Goal: Ask a question

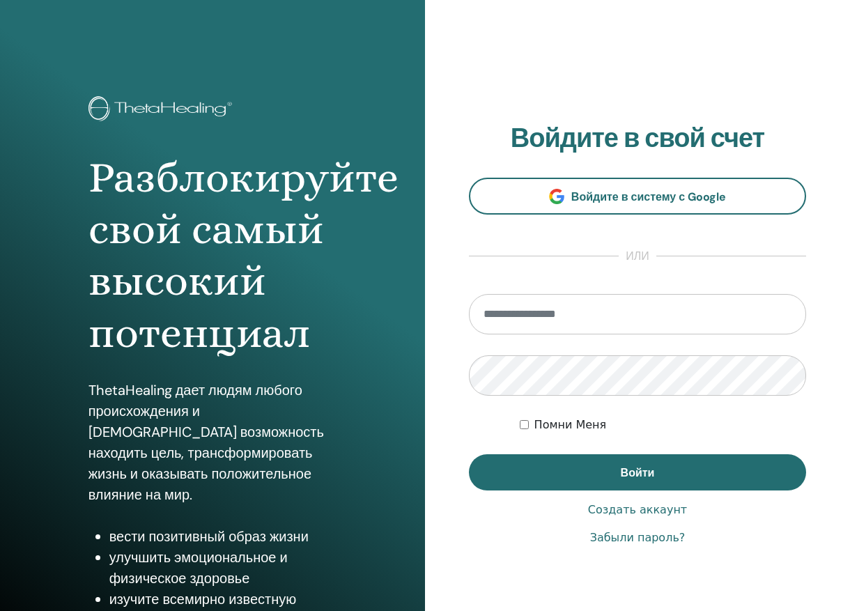
click at [538, 320] on input "email" at bounding box center [637, 314] width 337 height 40
type input "**********"
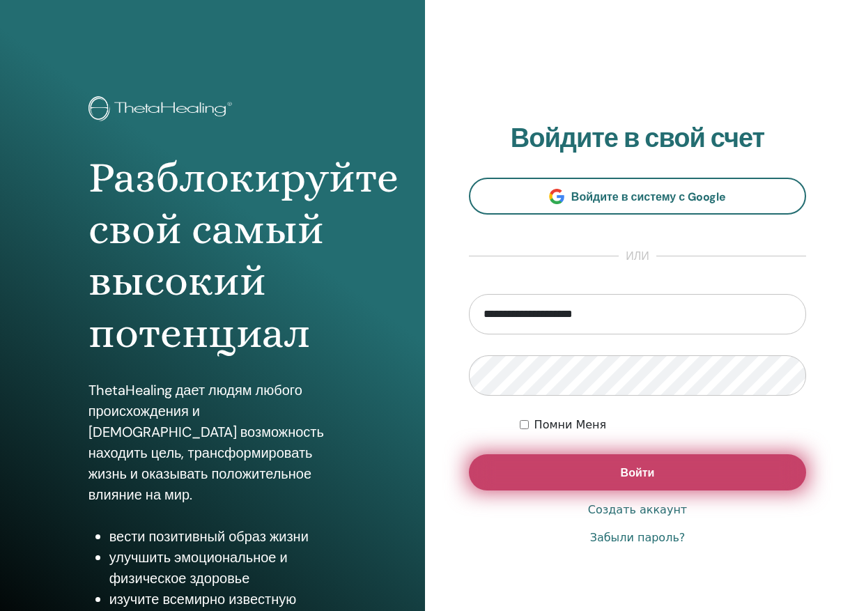
click at [593, 475] on button "Войти" at bounding box center [637, 472] width 337 height 36
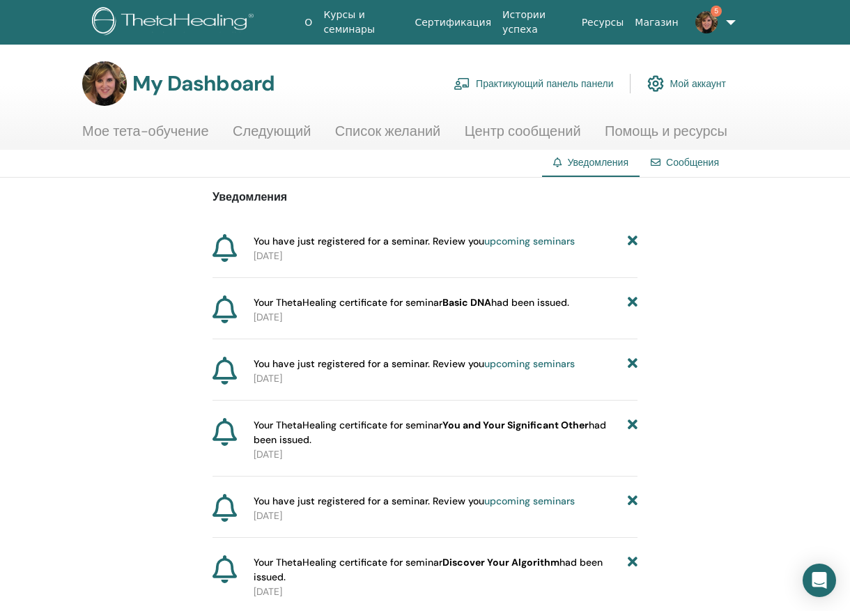
click at [632, 244] on icon at bounding box center [633, 241] width 10 height 15
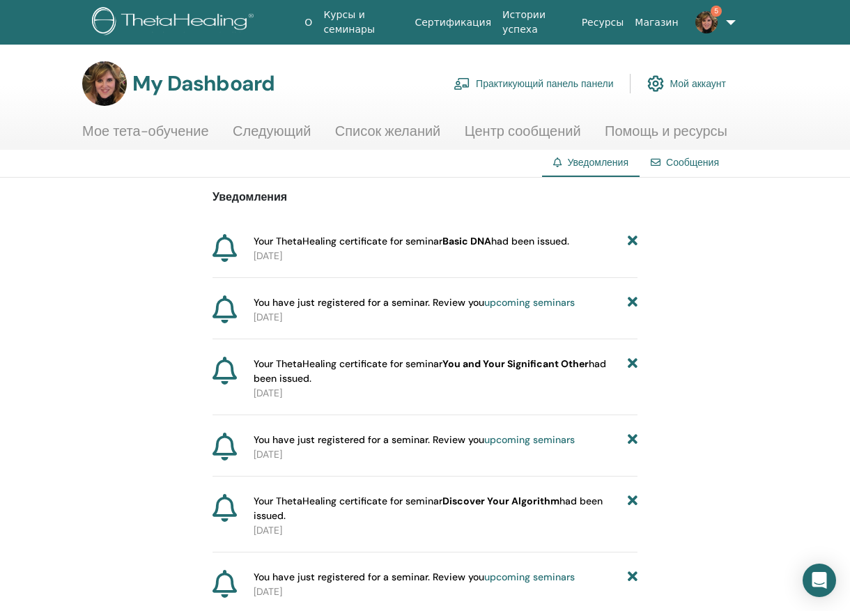
click at [632, 244] on icon at bounding box center [633, 241] width 10 height 15
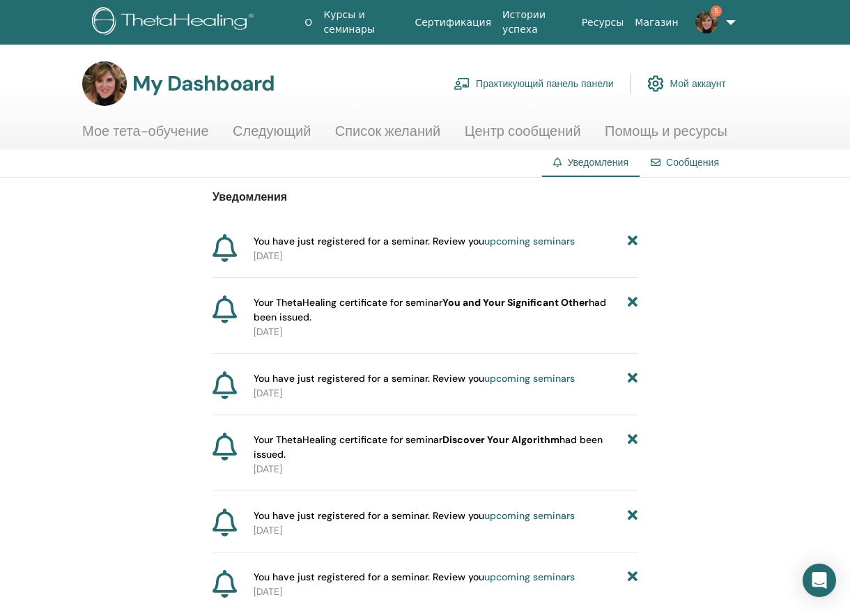
click at [632, 244] on icon at bounding box center [633, 241] width 10 height 15
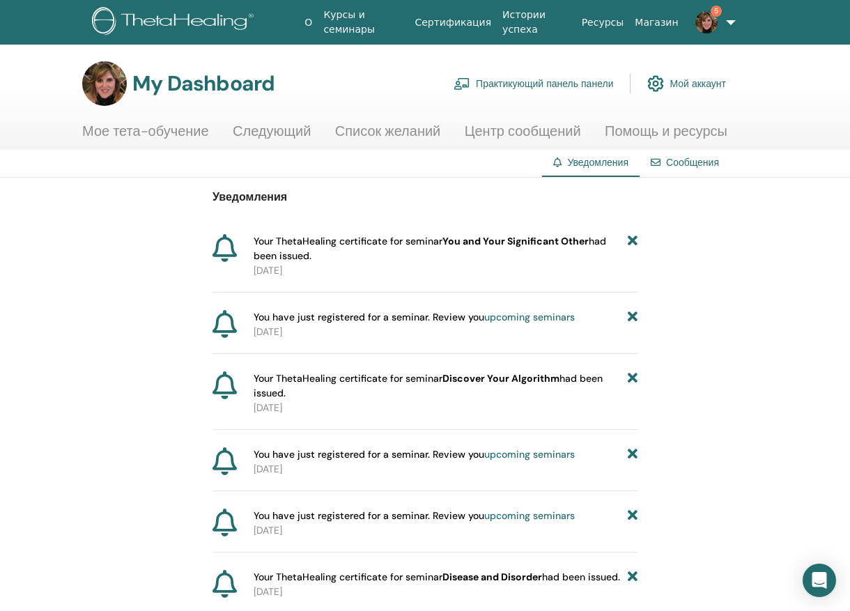
click at [632, 244] on icon at bounding box center [633, 248] width 10 height 29
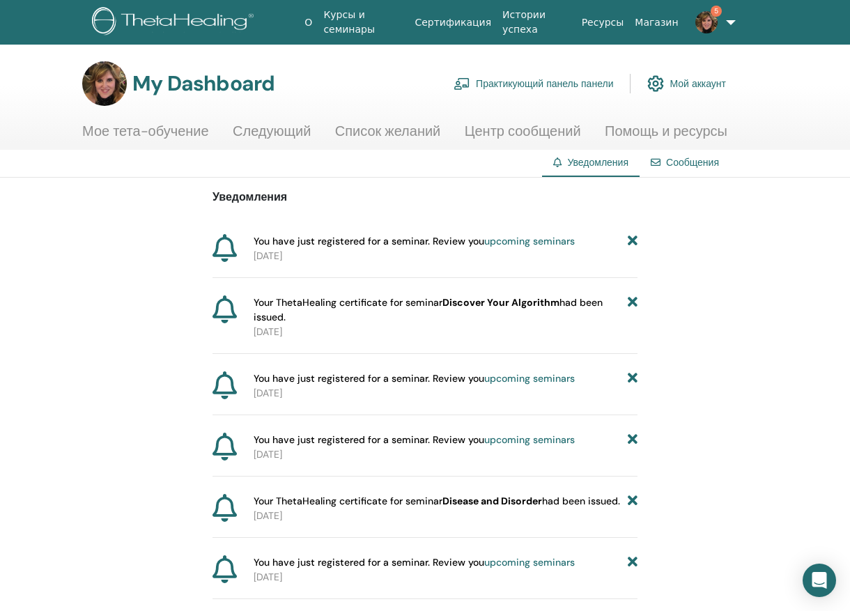
click at [632, 244] on icon at bounding box center [633, 241] width 10 height 15
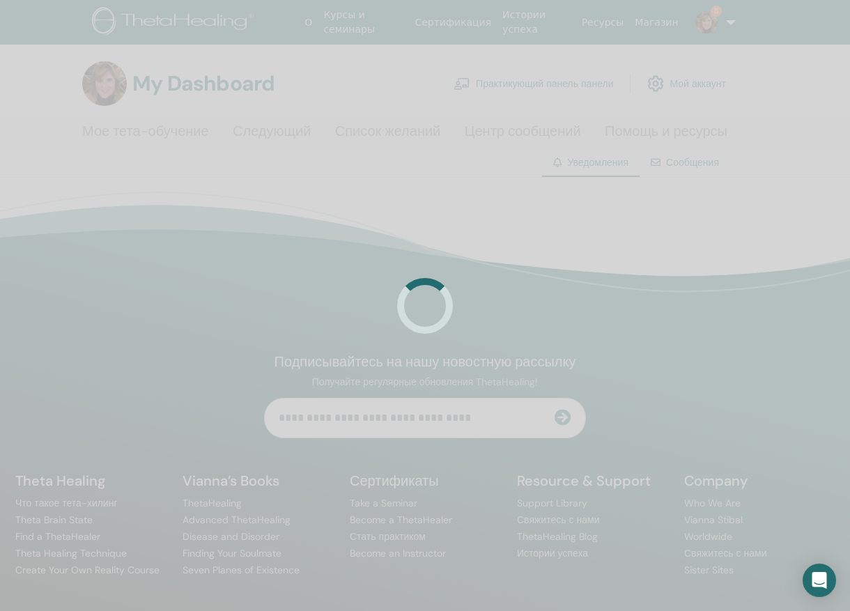
click at [632, 244] on div at bounding box center [425, 305] width 850 height 611
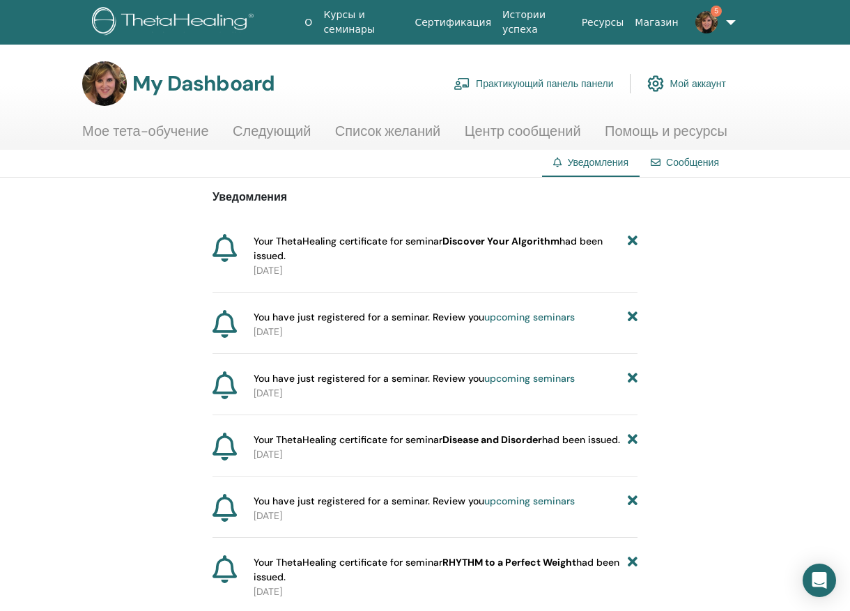
click at [632, 244] on icon at bounding box center [633, 248] width 10 height 29
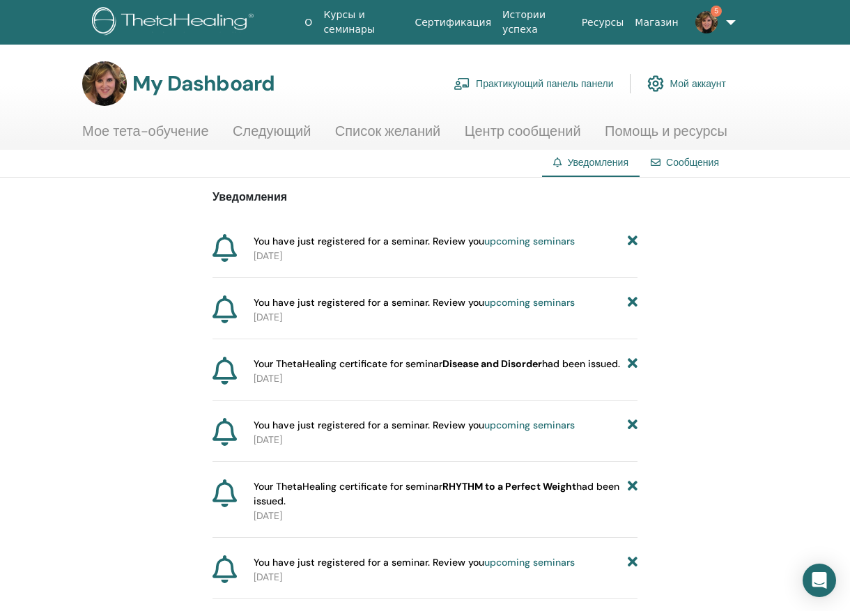
click at [632, 244] on icon at bounding box center [633, 241] width 10 height 15
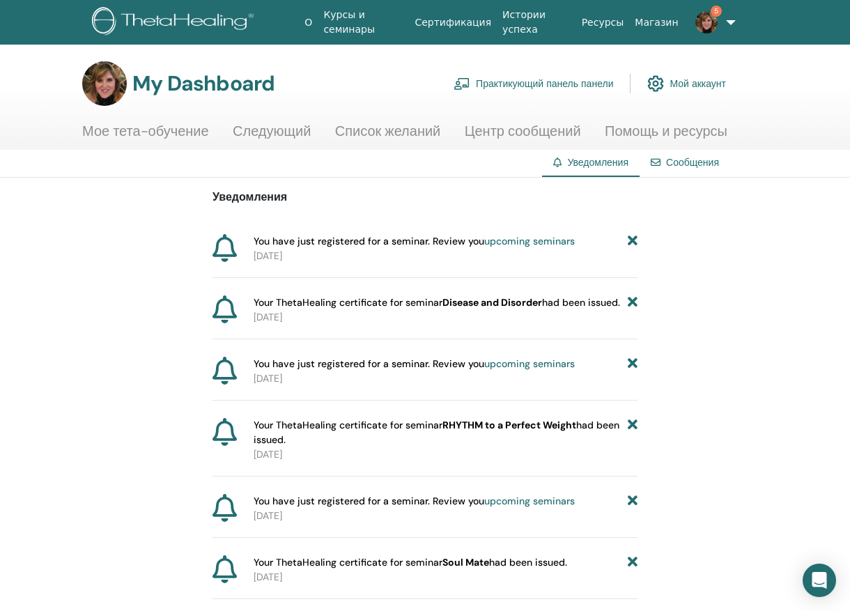
click at [632, 240] on icon at bounding box center [633, 241] width 10 height 15
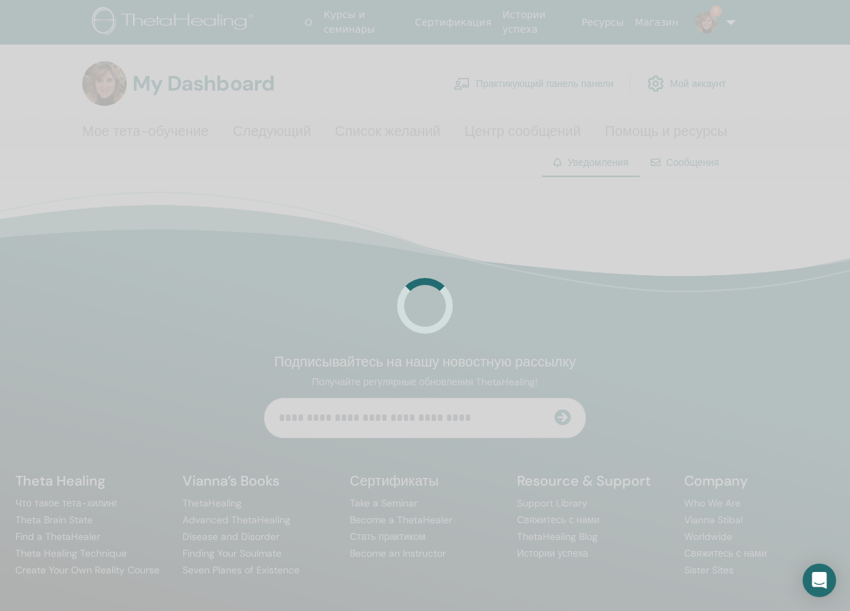
click at [632, 240] on div at bounding box center [425, 305] width 850 height 611
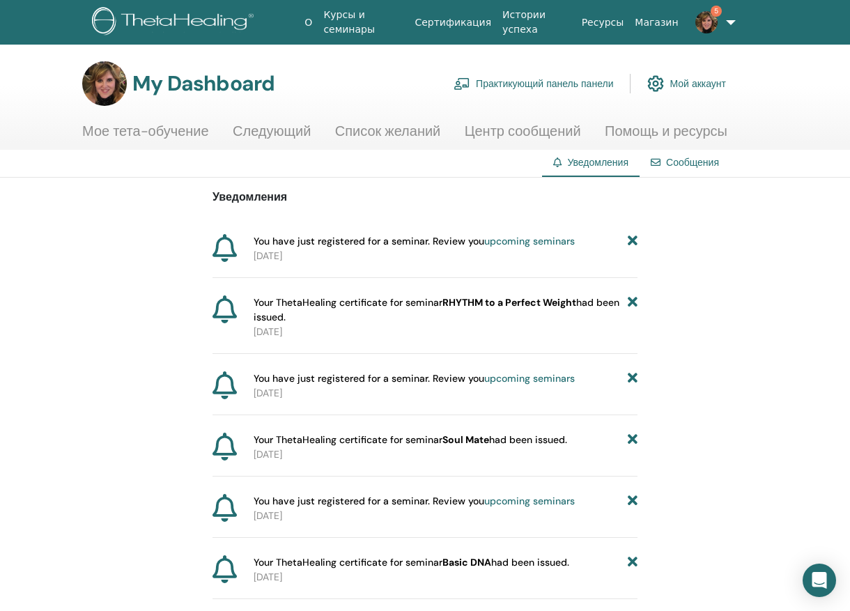
click at [632, 240] on icon at bounding box center [633, 241] width 10 height 15
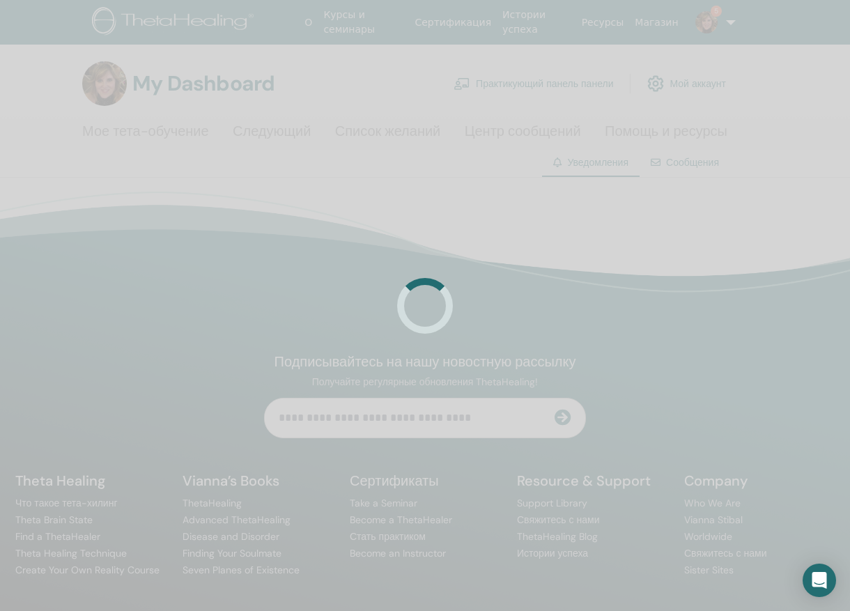
click at [632, 240] on div at bounding box center [425, 305] width 850 height 611
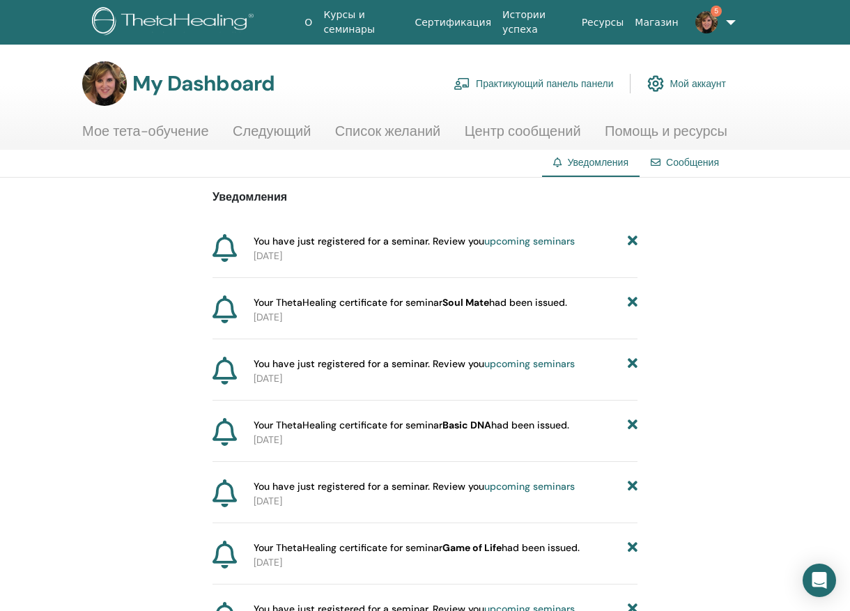
click at [632, 240] on icon at bounding box center [633, 241] width 10 height 15
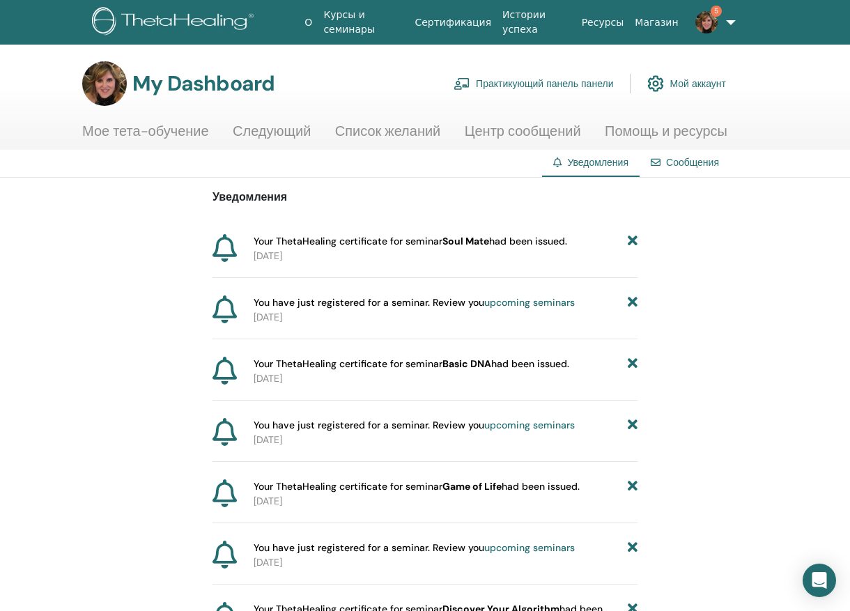
click at [632, 240] on icon at bounding box center [633, 241] width 10 height 15
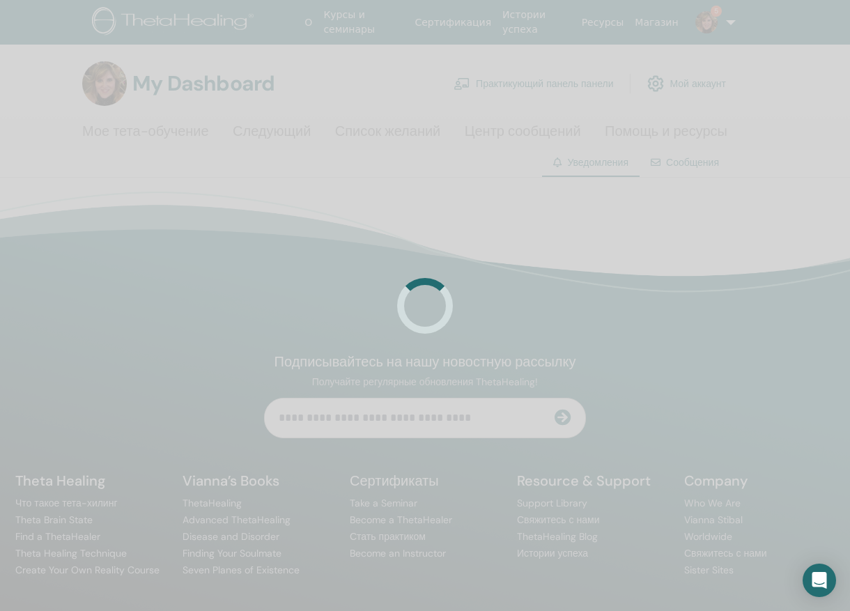
click at [632, 240] on div at bounding box center [425, 305] width 850 height 611
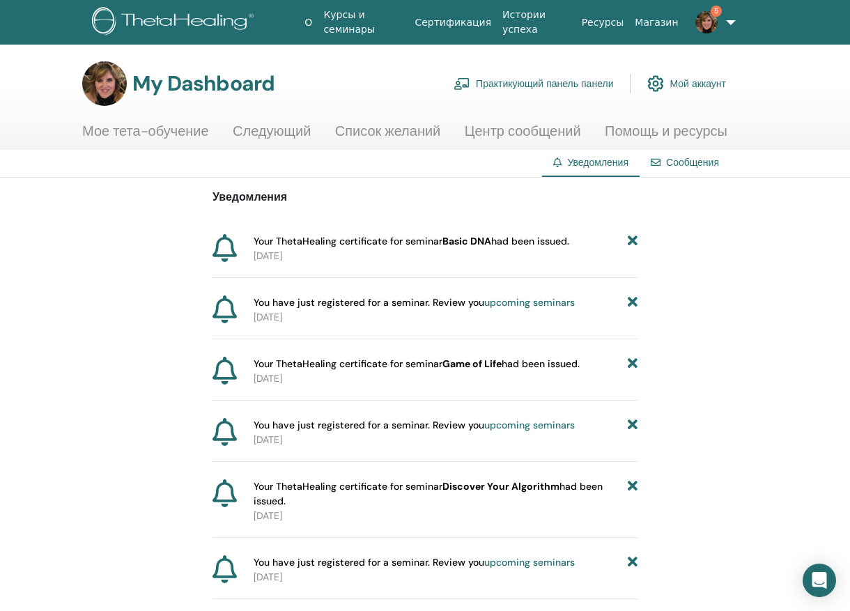
click at [632, 240] on icon at bounding box center [633, 241] width 10 height 15
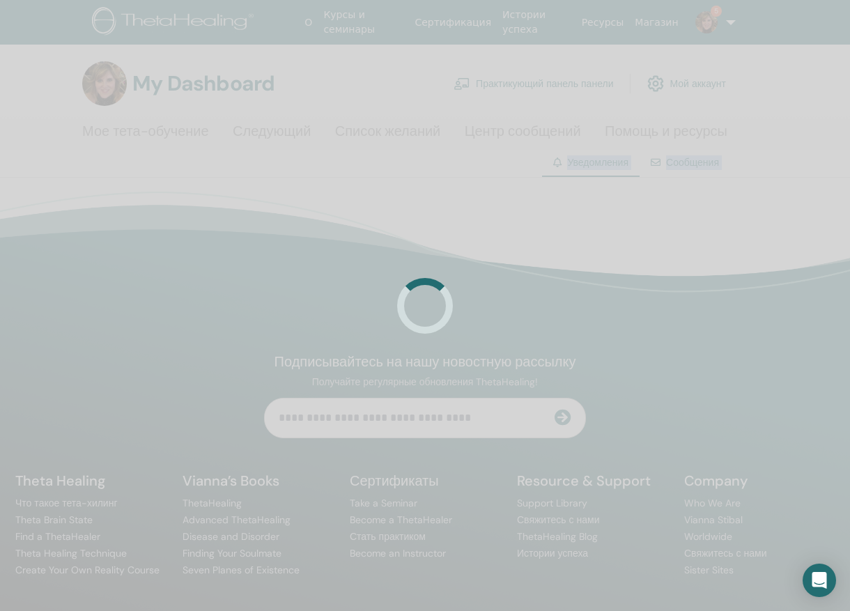
click at [632, 240] on div at bounding box center [425, 305] width 850 height 611
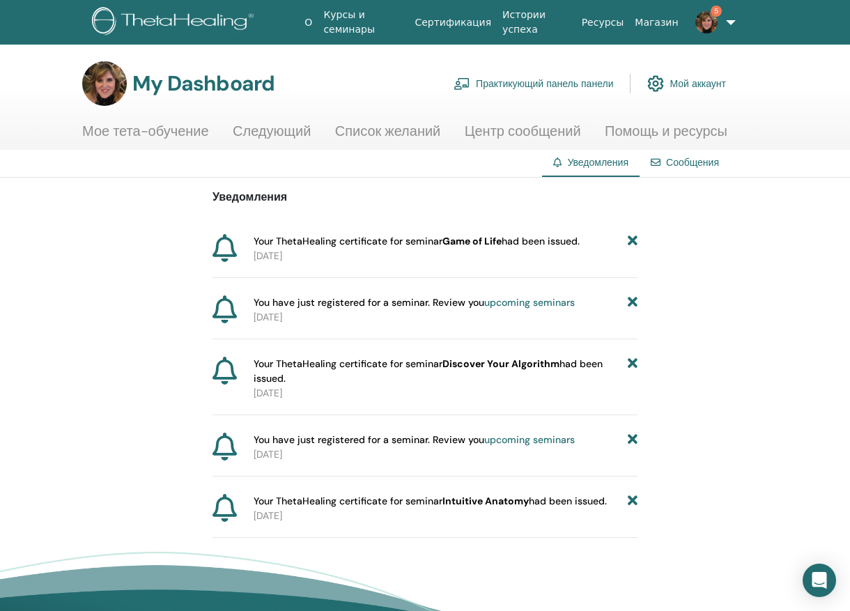
click at [632, 240] on icon at bounding box center [633, 241] width 10 height 15
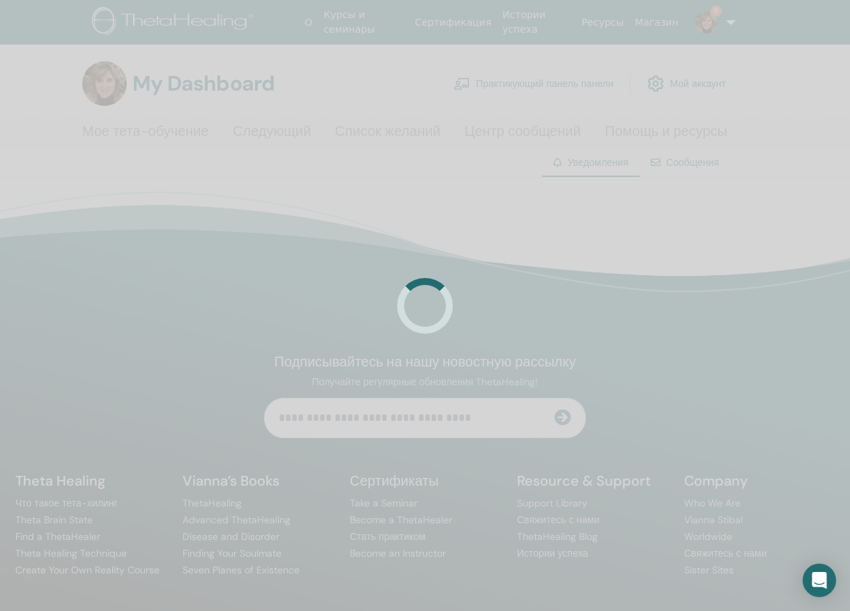
click at [632, 240] on div at bounding box center [425, 305] width 850 height 611
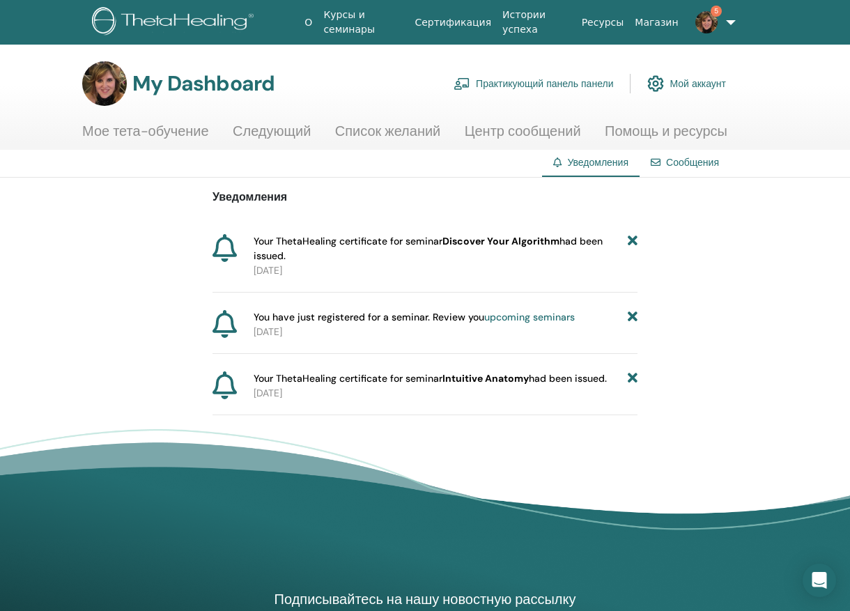
click at [632, 240] on icon at bounding box center [633, 248] width 10 height 29
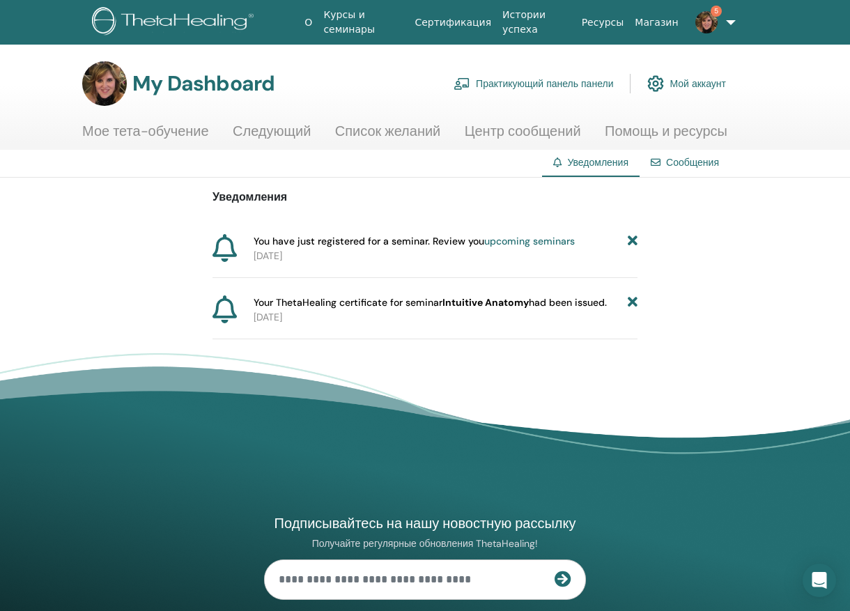
click at [632, 240] on icon at bounding box center [633, 241] width 10 height 15
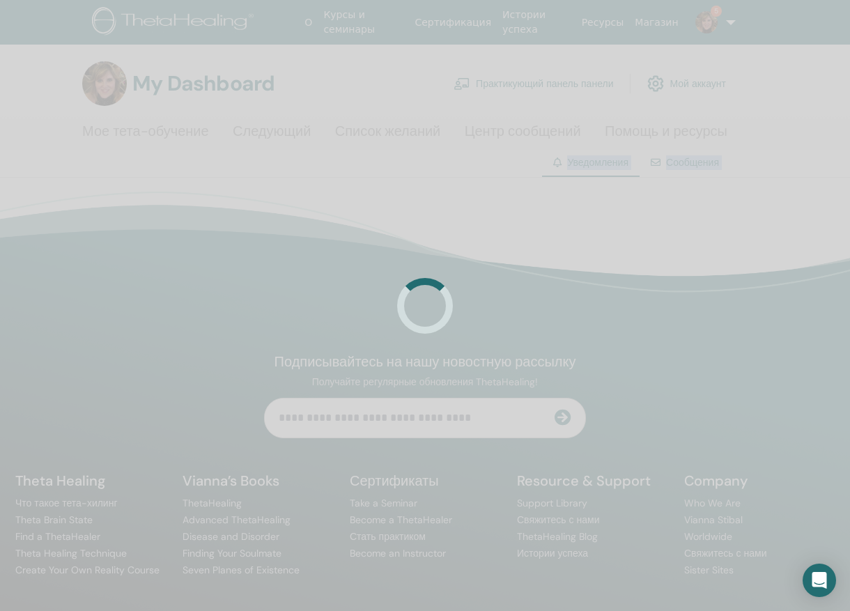
click at [632, 240] on div at bounding box center [425, 305] width 850 height 611
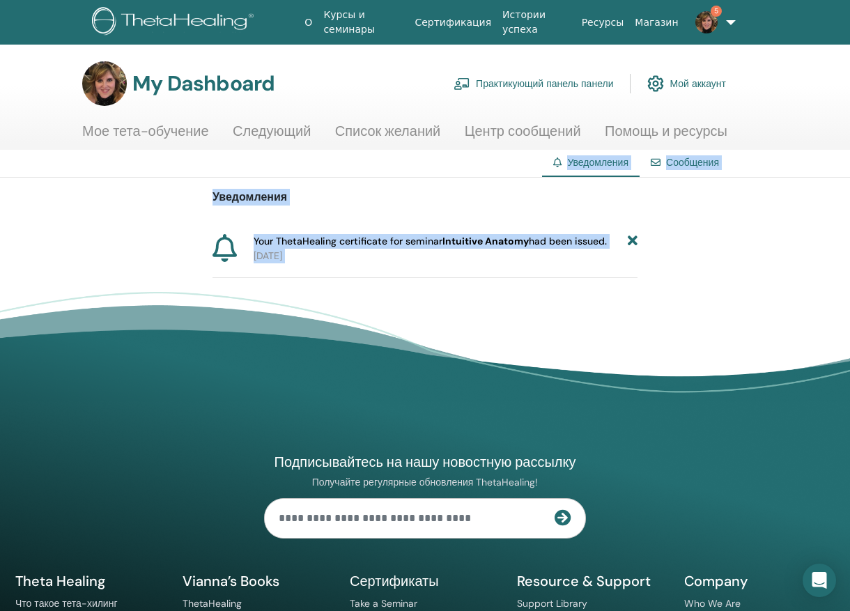
click at [632, 240] on icon at bounding box center [633, 241] width 10 height 15
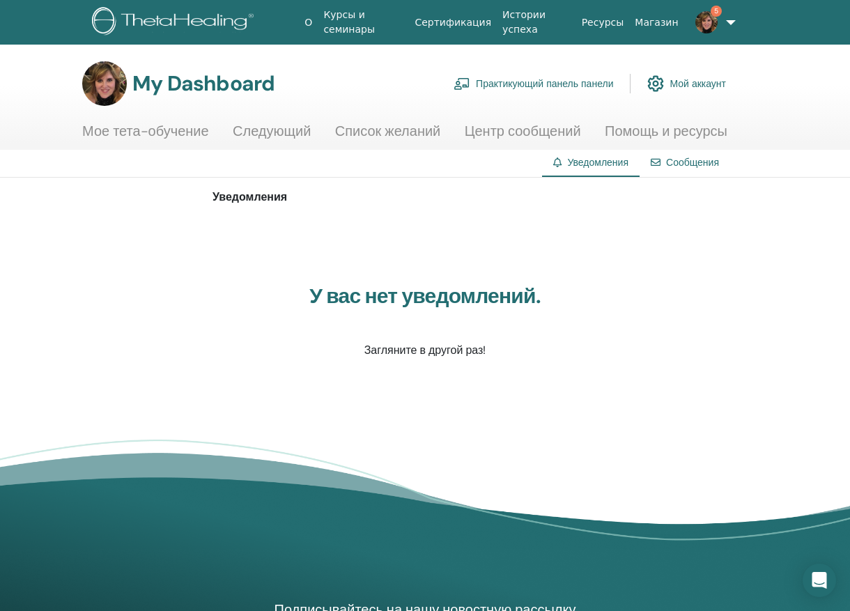
click at [742, 240] on div "Уведомления У вас нет уведомлений. Загляните в другой раз!" at bounding box center [425, 302] width 850 height 248
click at [109, 133] on link "Мое тета-обучение" at bounding box center [145, 136] width 127 height 27
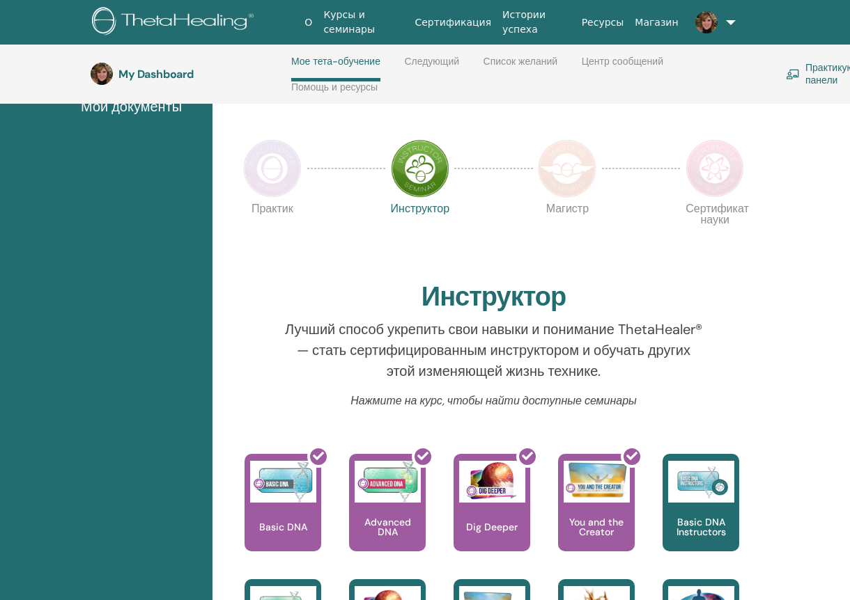
scroll to position [338, 0]
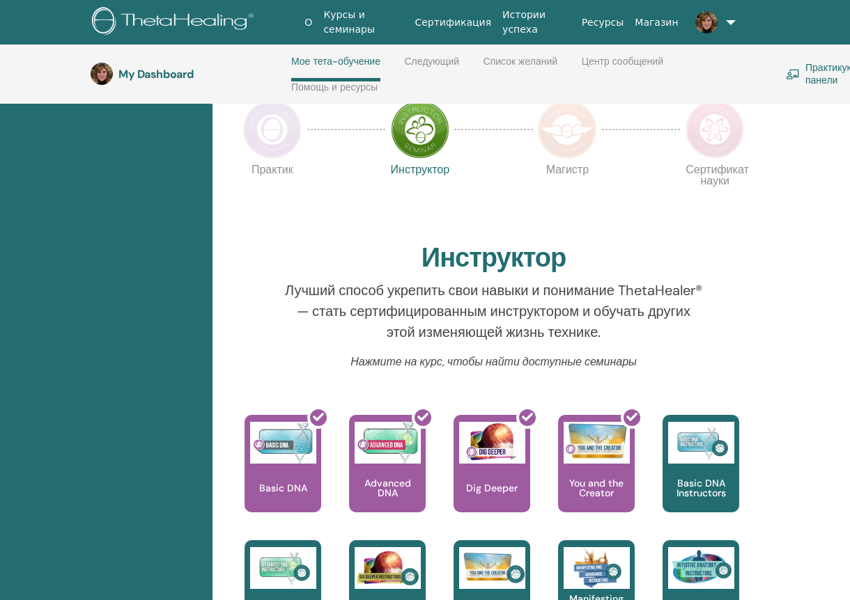
click at [257, 155] on img at bounding box center [272, 129] width 59 height 59
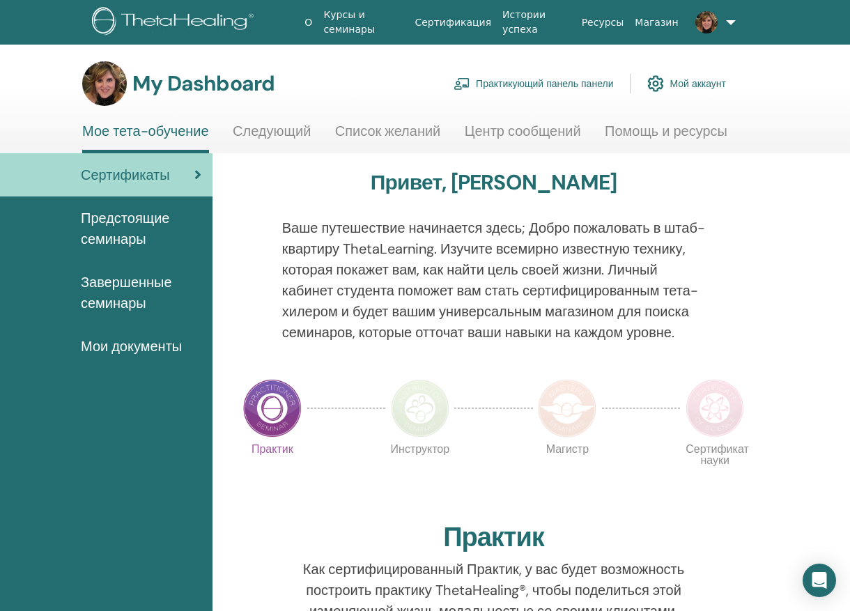
click at [116, 300] on span "Завершенные семинары" at bounding box center [141, 293] width 121 height 42
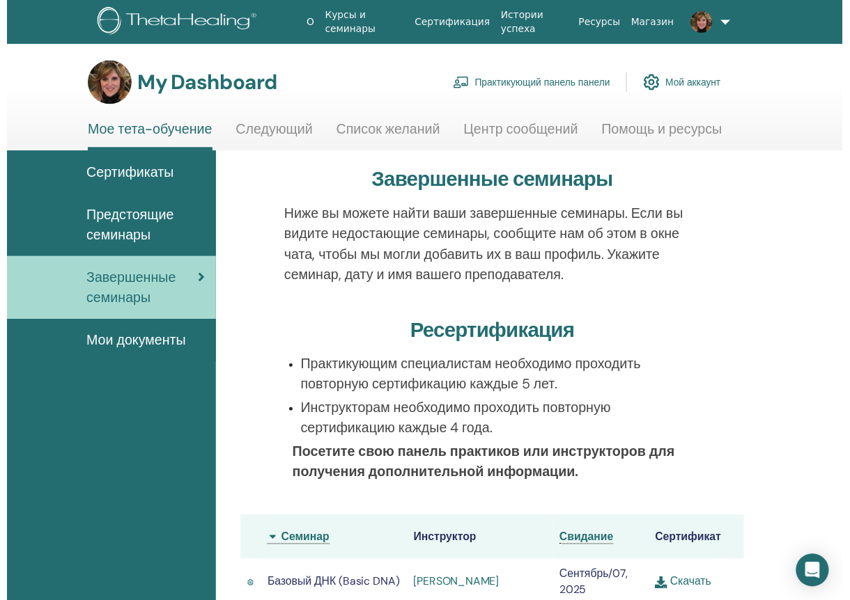
scroll to position [408, 0]
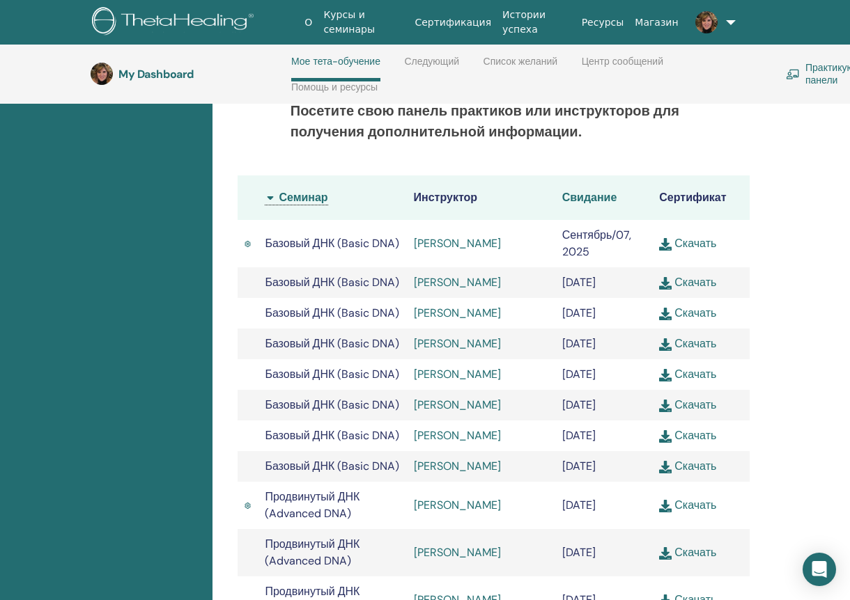
click at [610, 203] on span "Свидание" at bounding box center [589, 197] width 55 height 15
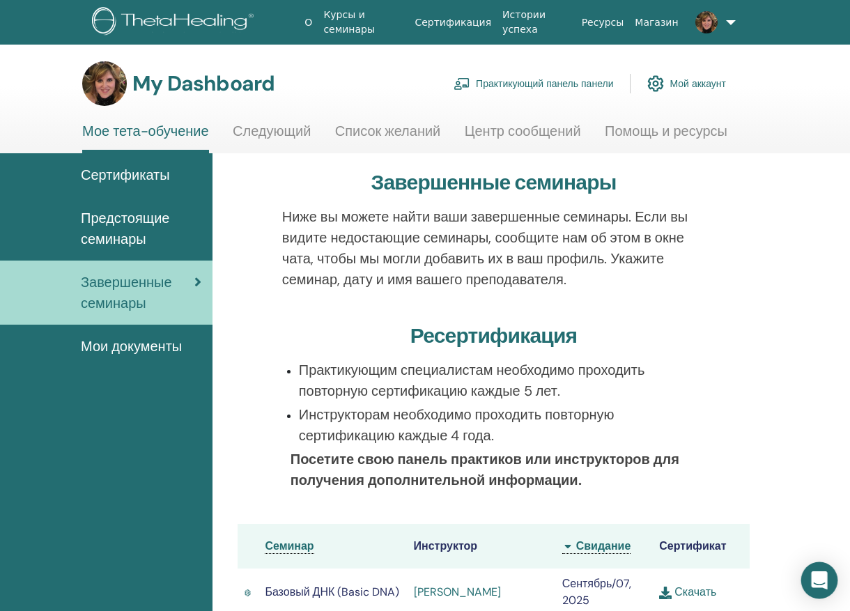
click at [813, 573] on icon "Open Intercom Messenger" at bounding box center [819, 580] width 18 height 18
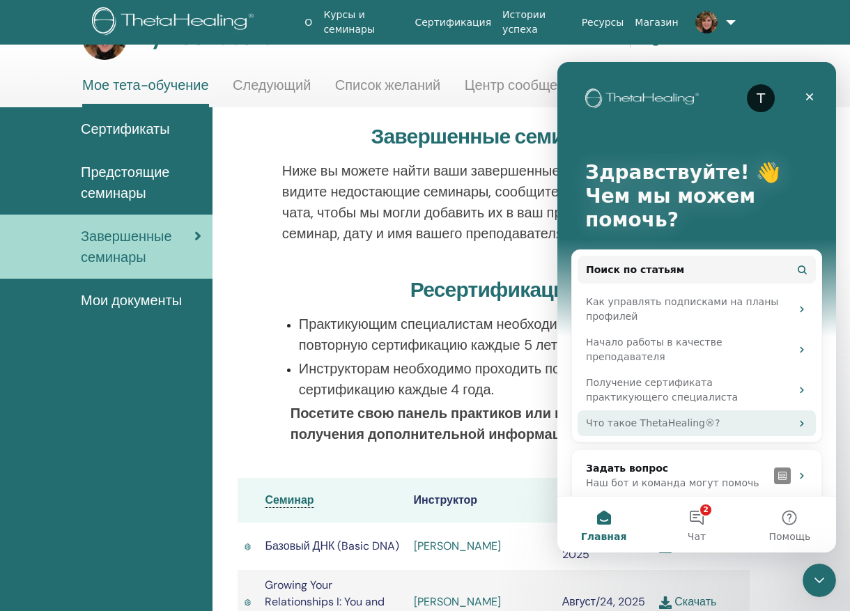
scroll to position [70, 0]
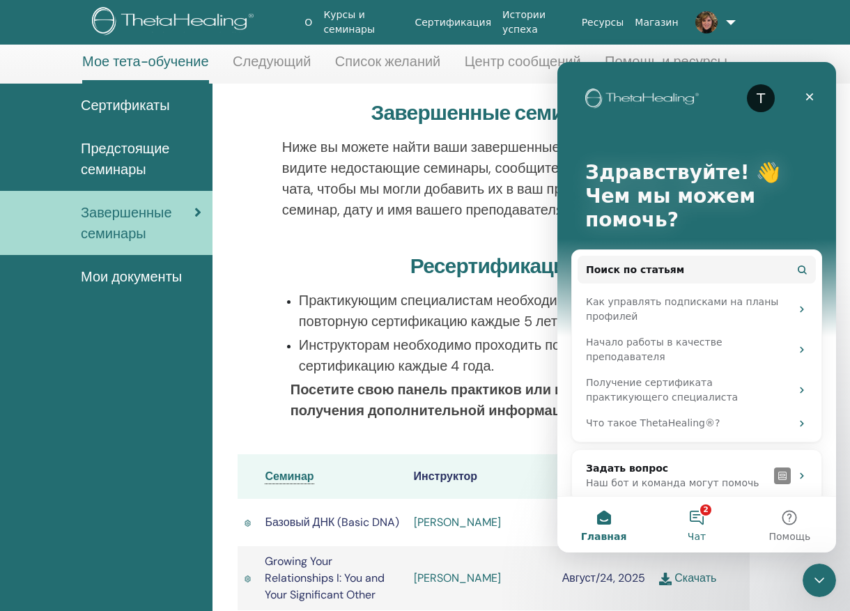
click at [697, 527] on button "2 Чат" at bounding box center [696, 525] width 93 height 56
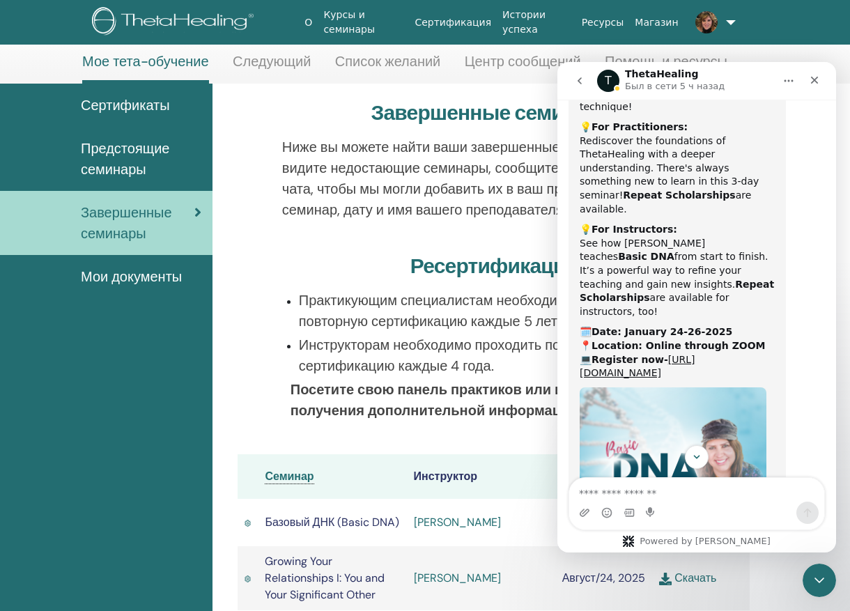
scroll to position [147, 0]
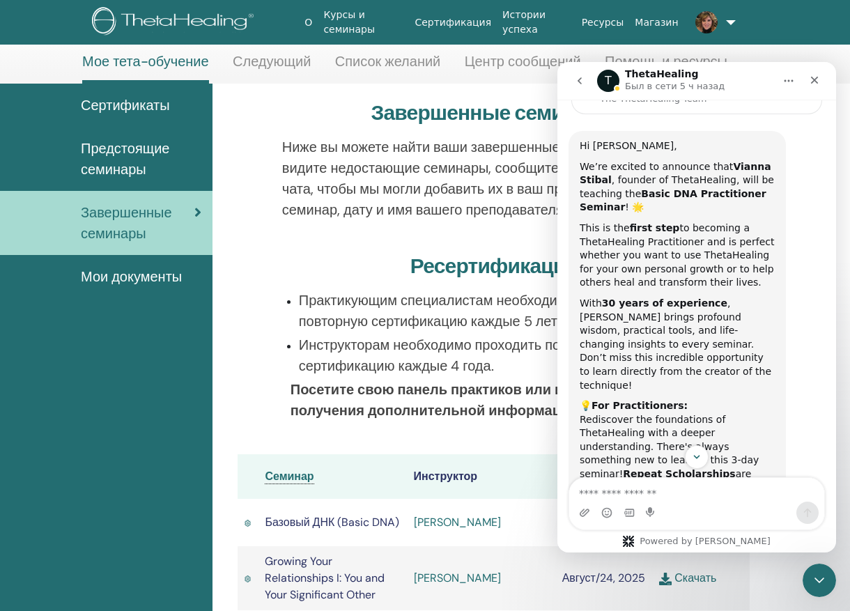
click at [581, 80] on icon "go back" at bounding box center [579, 80] width 11 height 11
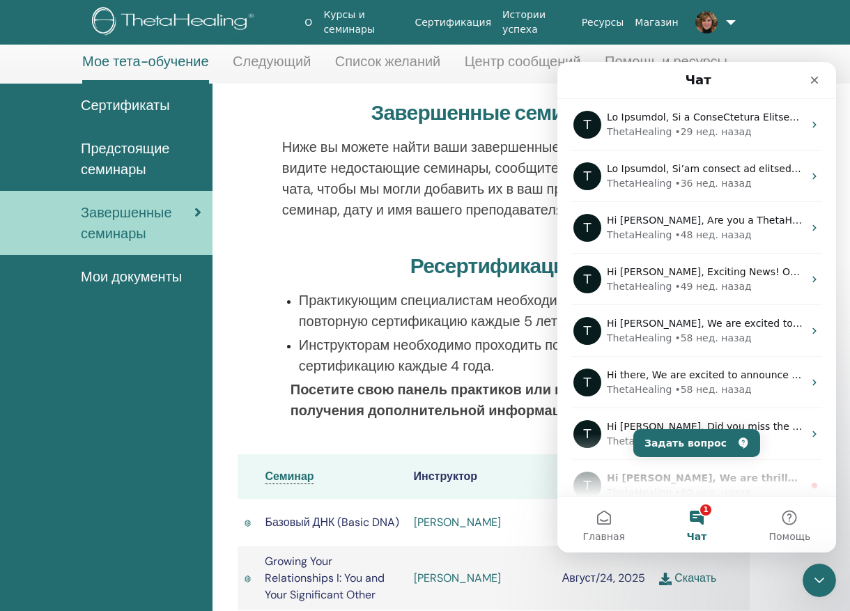
scroll to position [0, 0]
click at [703, 447] on button "Задать вопрос" at bounding box center [696, 443] width 127 height 28
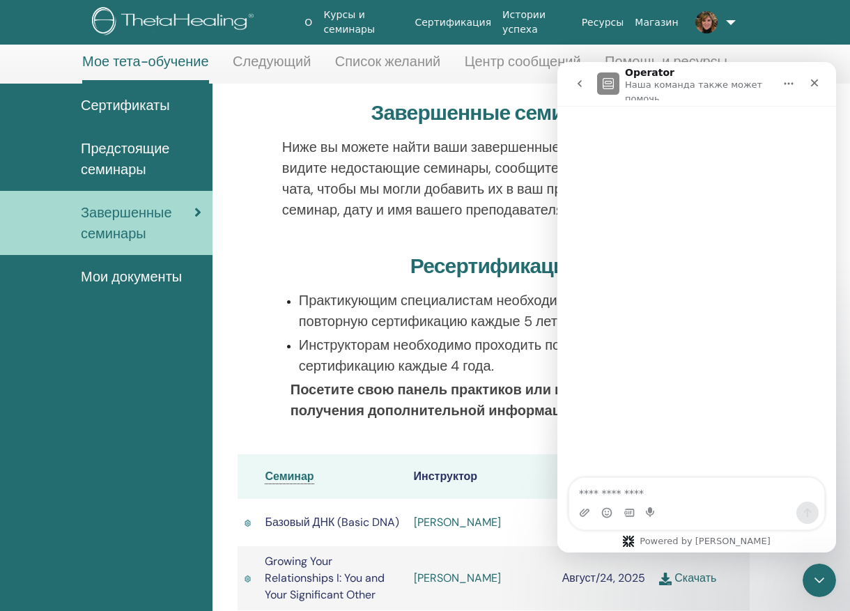
click at [663, 494] on textarea "Задать вопрос…" at bounding box center [696, 490] width 255 height 24
type textarea "**********"
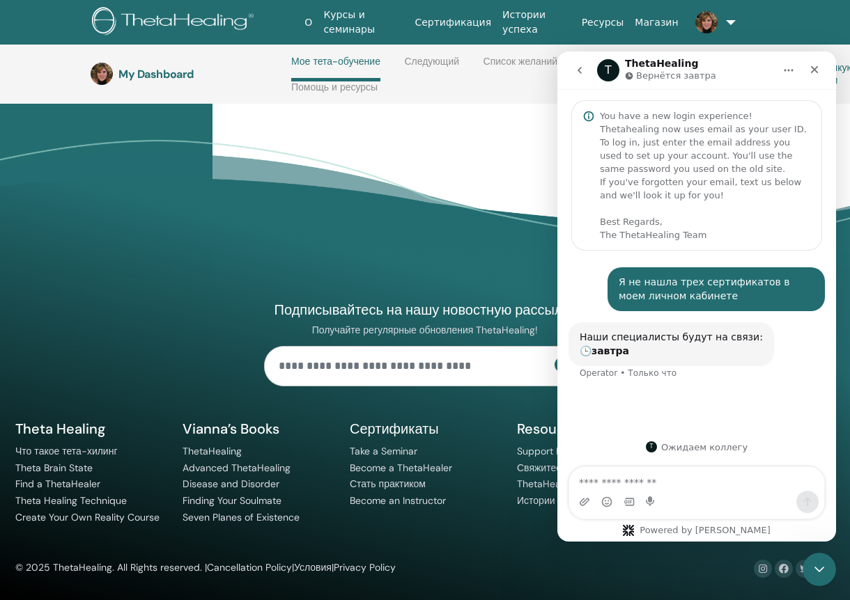
scroll to position [2037, 0]
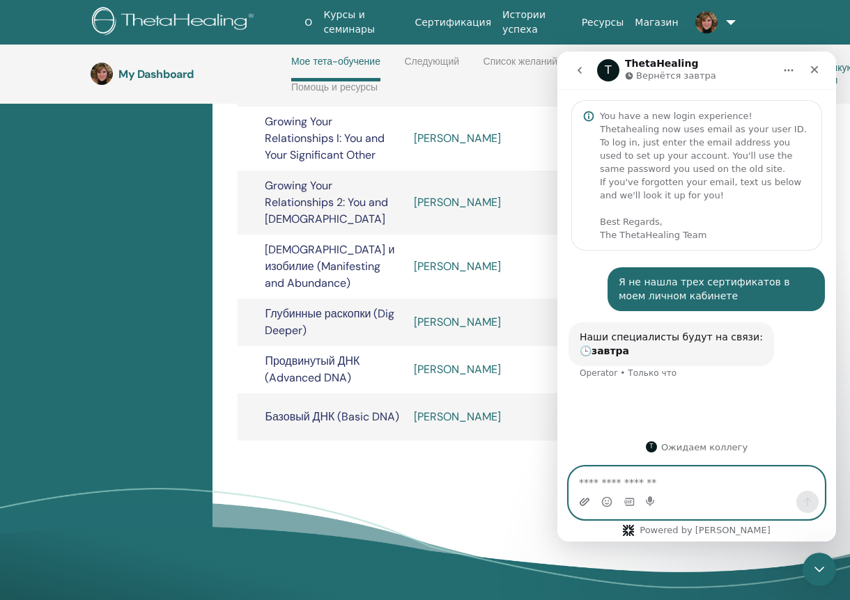
click at [580, 499] on icon "Добавить вложение" at bounding box center [584, 502] width 11 height 11
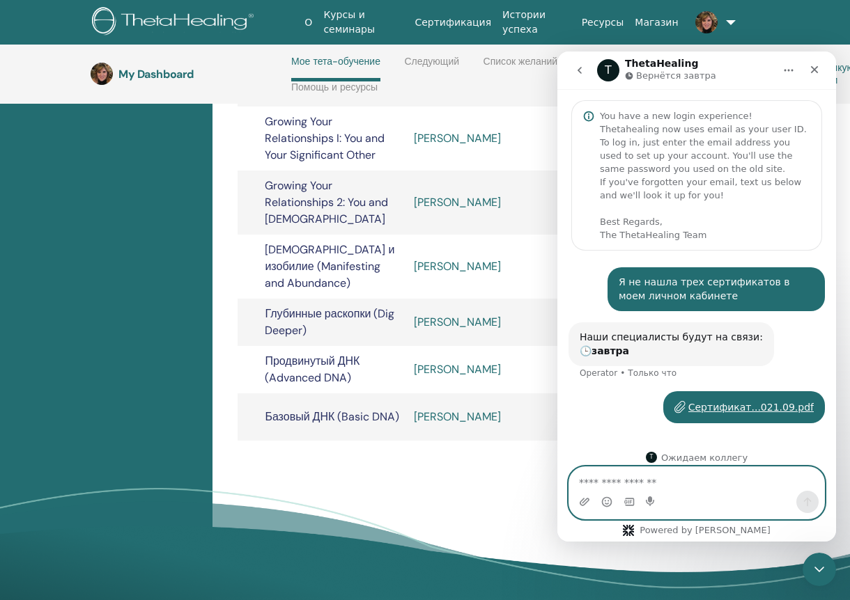
scroll to position [10, 0]
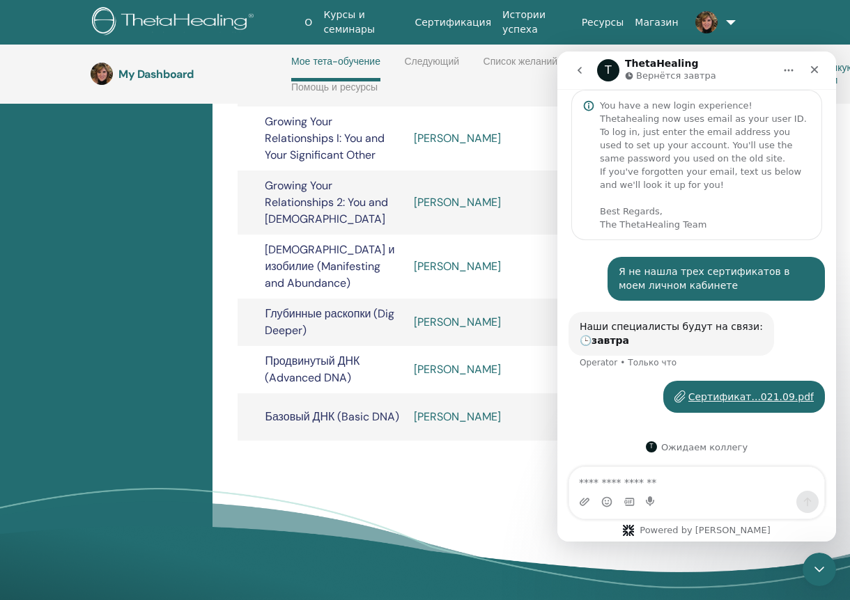
click at [584, 496] on div "Мессенджер Intercom" at bounding box center [584, 502] width 11 height 22
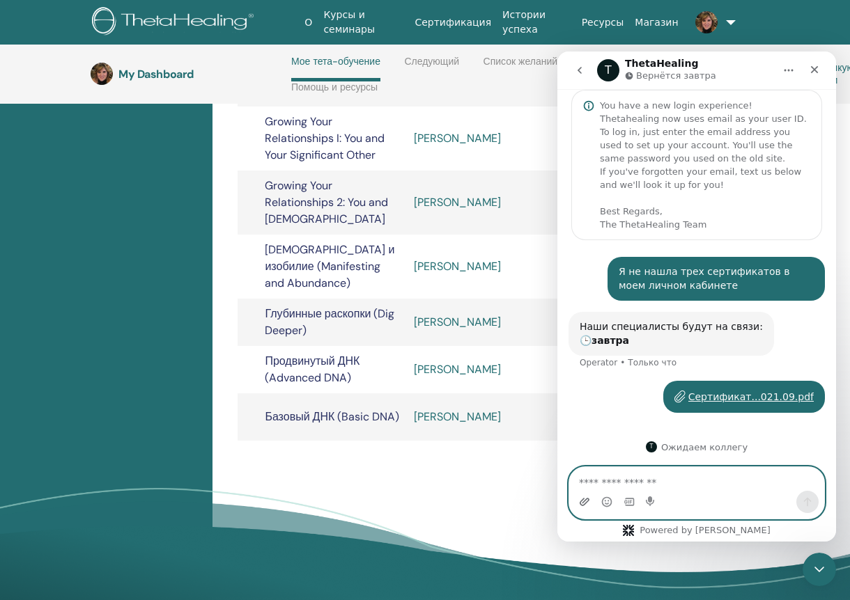
click at [589, 504] on icon "Добавить вложение" at bounding box center [584, 502] width 11 height 11
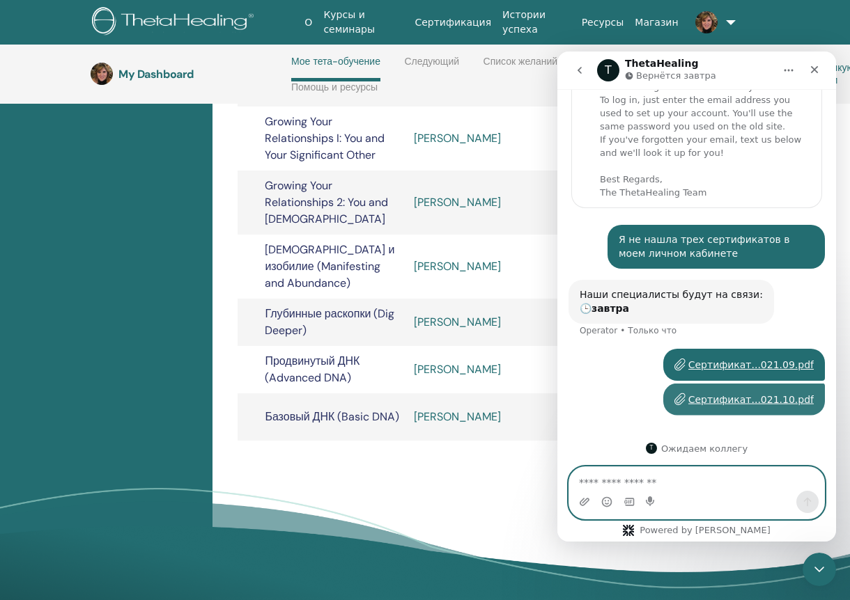
scroll to position [44, 0]
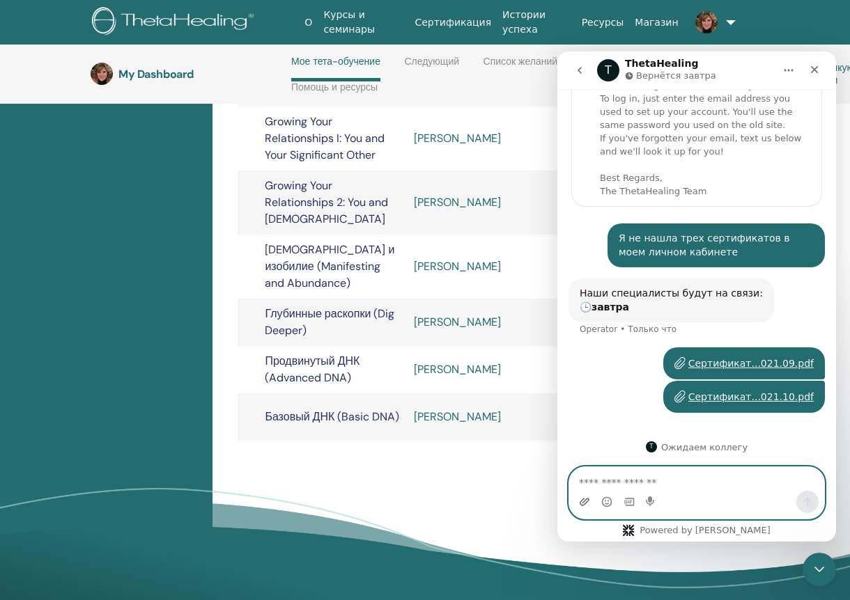
click at [589, 501] on icon "Добавить вложение" at bounding box center [585, 502] width 10 height 8
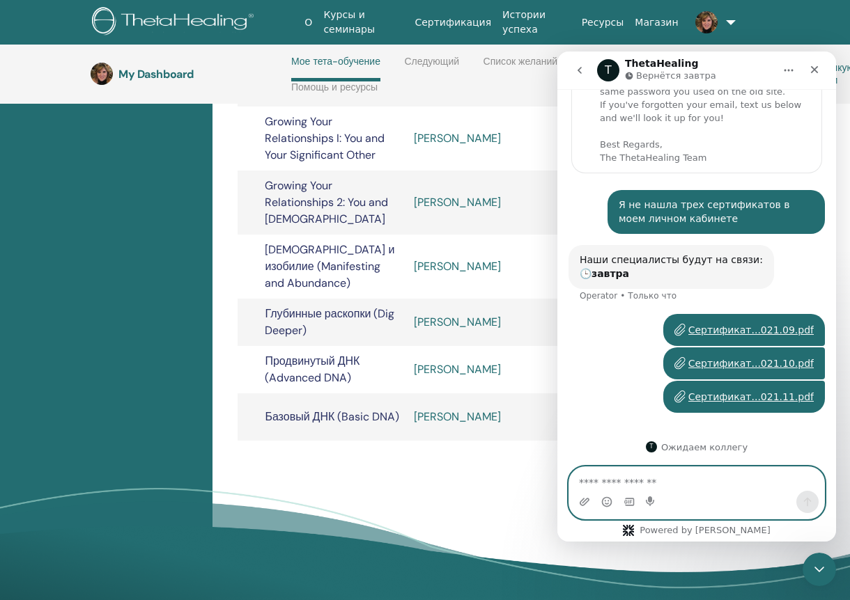
click at [709, 481] on textarea "Ваше сообщение..." at bounding box center [696, 479] width 255 height 24
type textarea "**********"
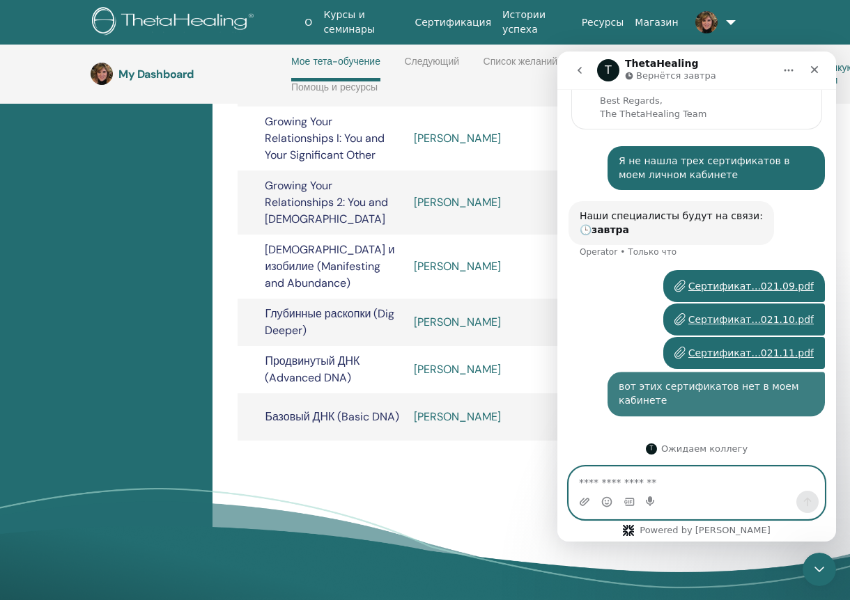
scroll to position [123, 0]
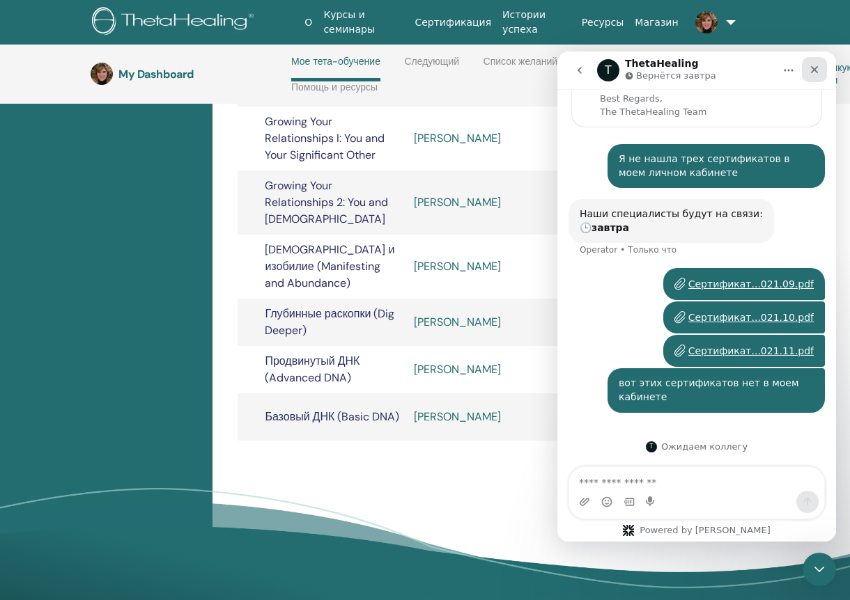
click at [816, 72] on icon "Закрыть" at bounding box center [815, 70] width 8 height 8
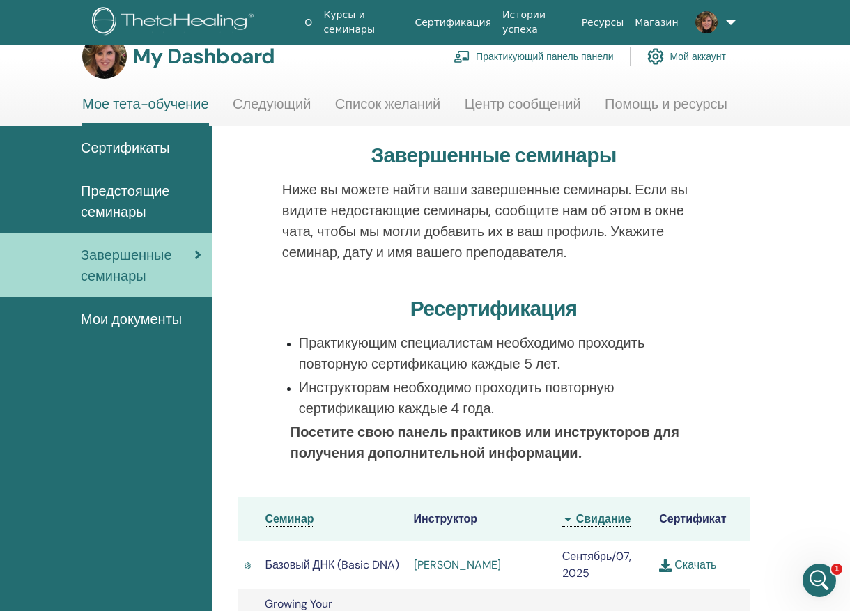
scroll to position [0, 0]
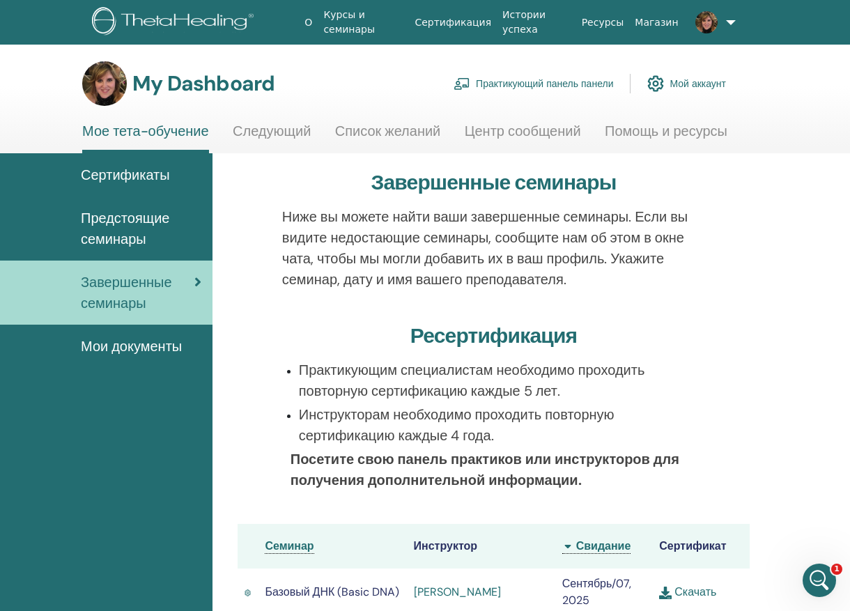
click at [126, 346] on span "Мои документы" at bounding box center [131, 346] width 101 height 21
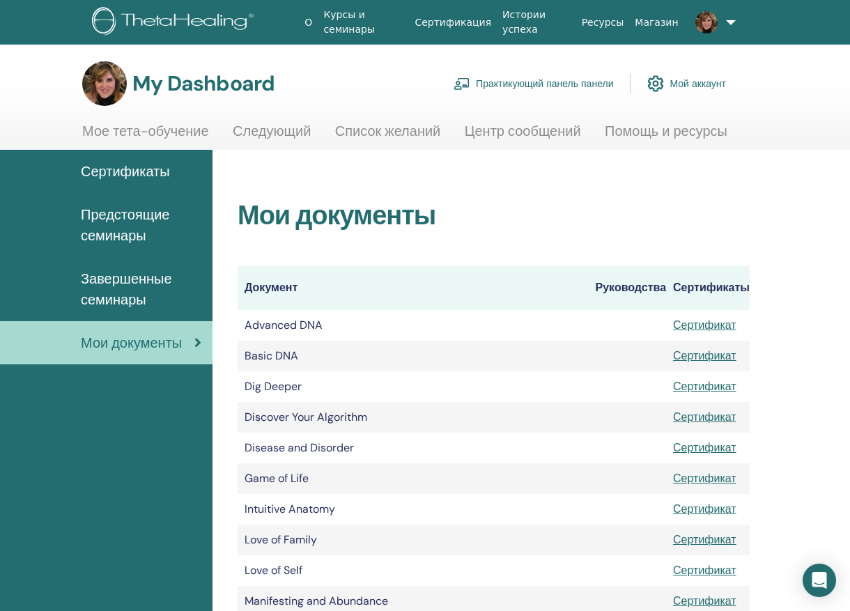
click at [122, 232] on span "Предстоящие семинары" at bounding box center [141, 225] width 121 height 42
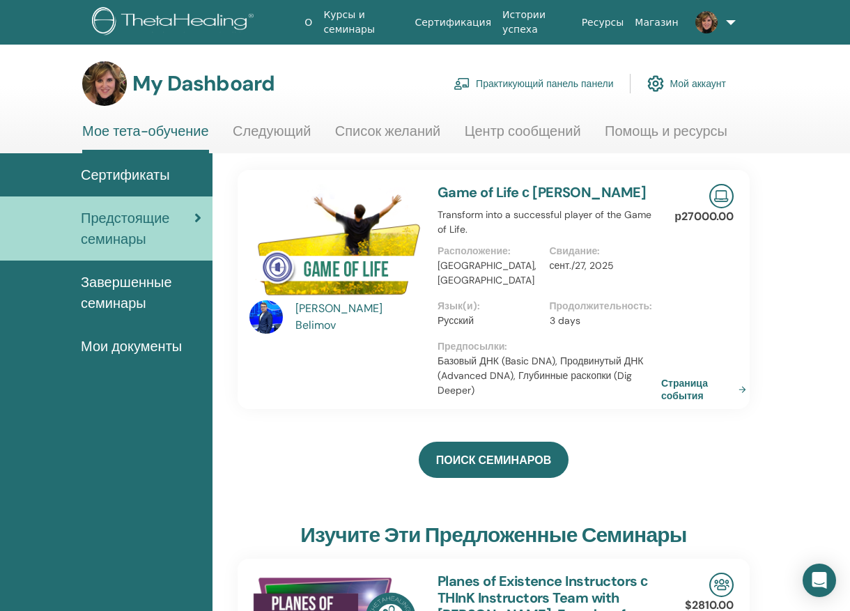
click at [296, 127] on link "Следующий" at bounding box center [272, 136] width 78 height 27
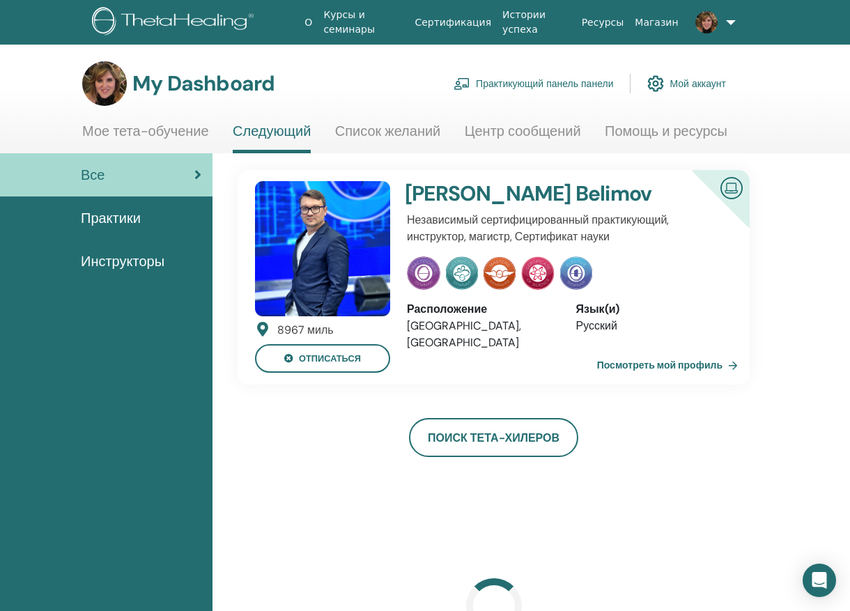
click at [368, 133] on link "Список желаний" at bounding box center [388, 136] width 106 height 27
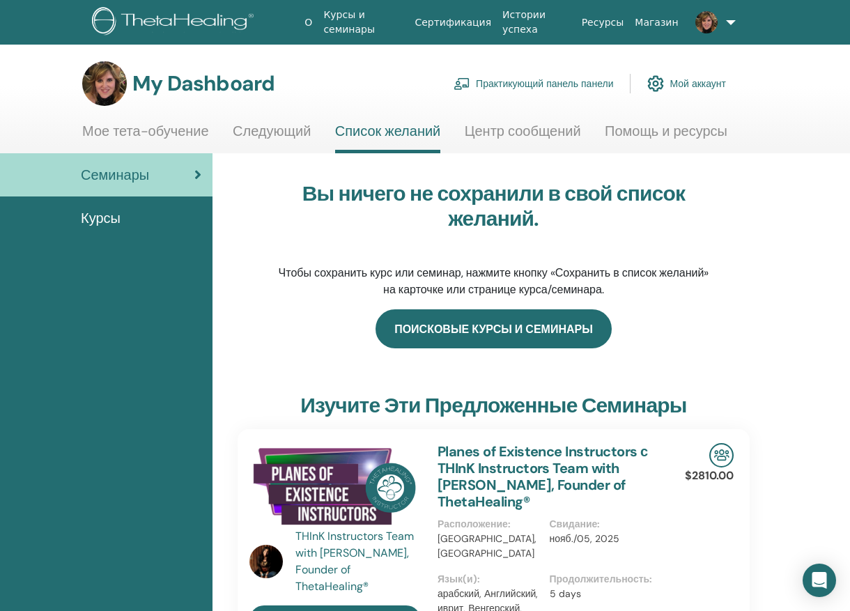
click at [483, 334] on link "Поисковые курсы и семинары" at bounding box center [493, 328] width 236 height 39
